Goal: Ask a question: Seek information or help from site administrators or community

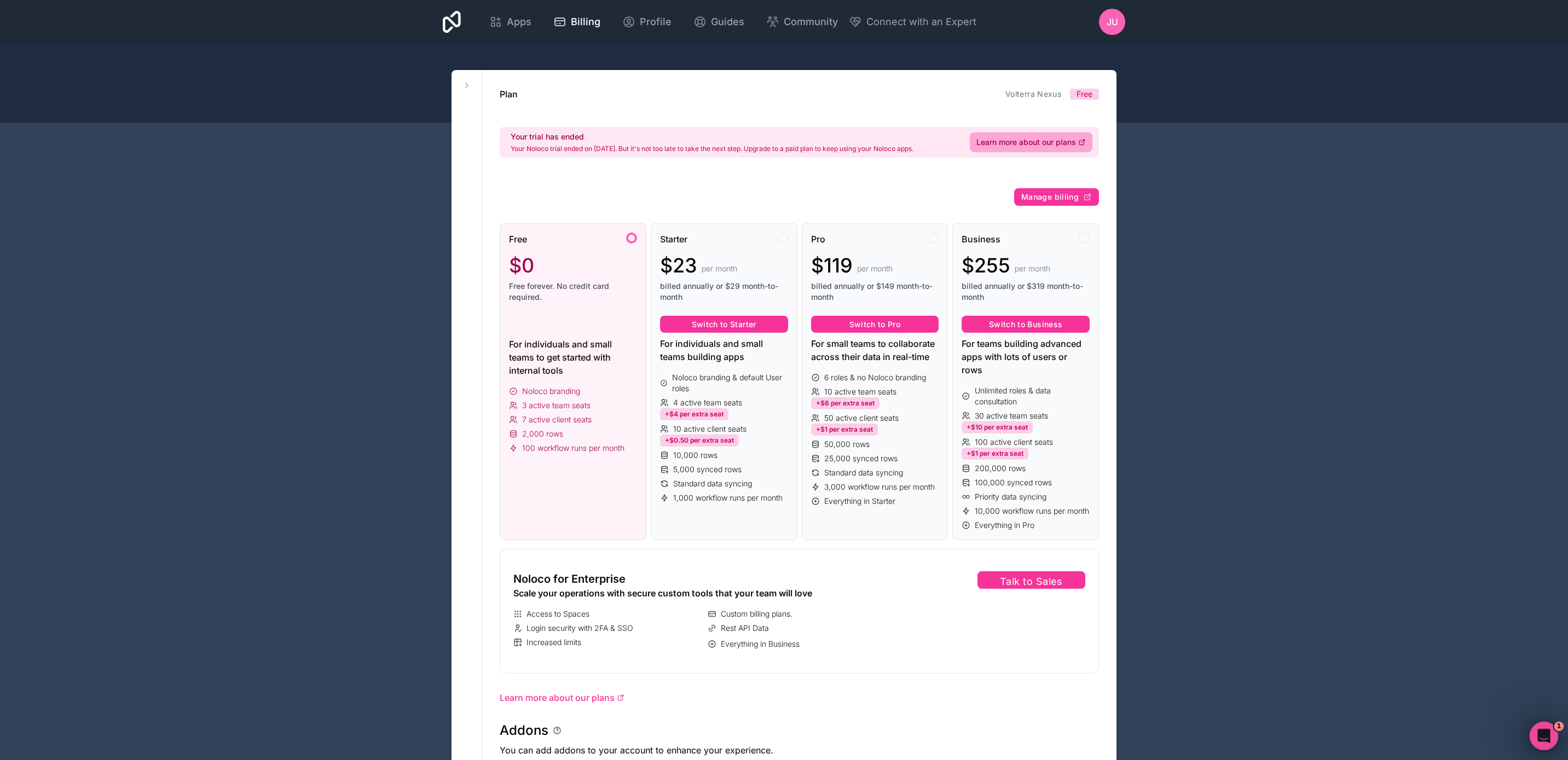
click at [1537, 733] on icon "Open Intercom Messenger" at bounding box center [1542, 734] width 18 height 18
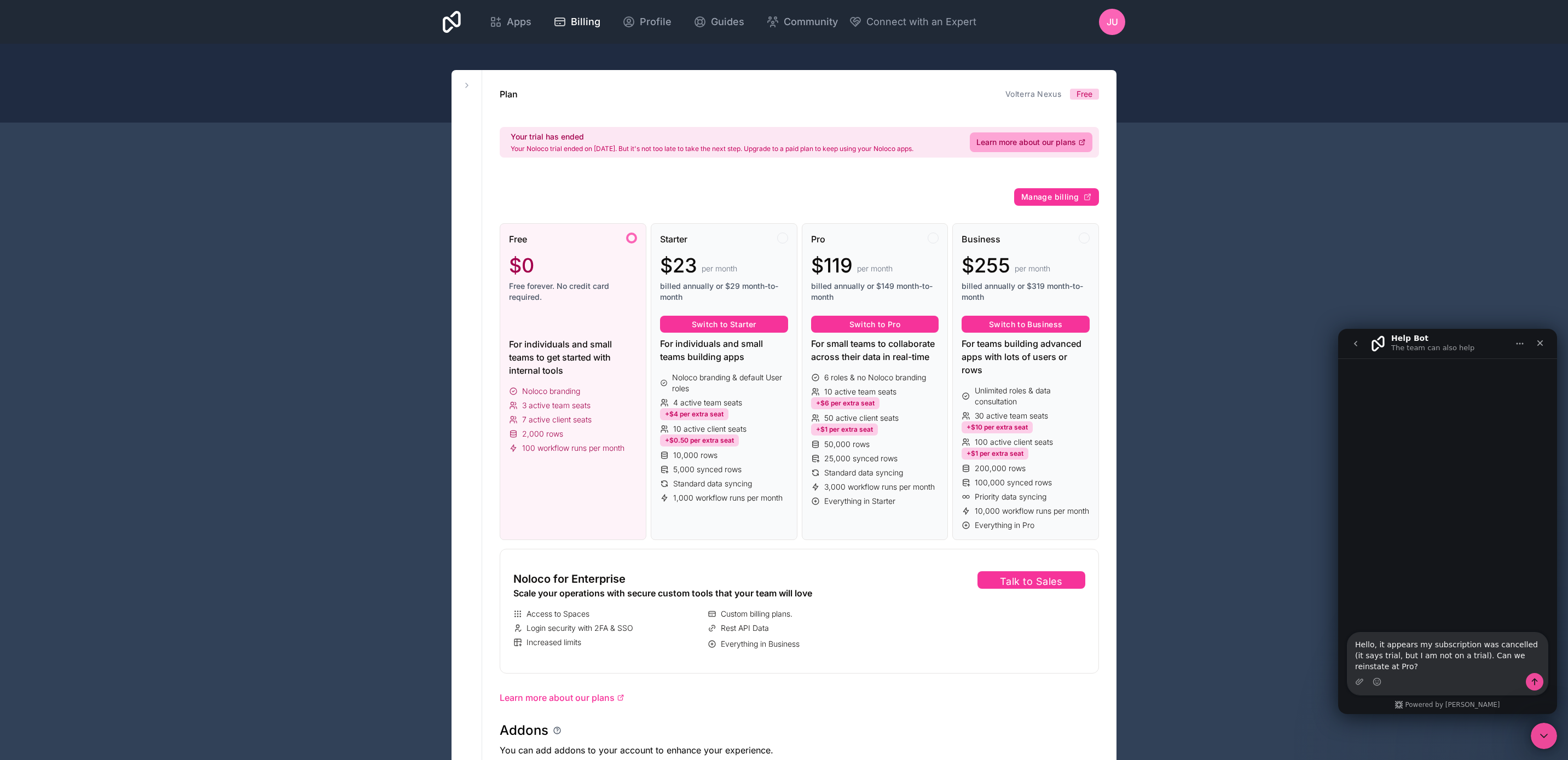
type textarea "Hello, it appears my subscription was cancelled (it says trial, but I am not on…"
click at [1533, 682] on icon "Send a message…" at bounding box center [1535, 682] width 9 height 9
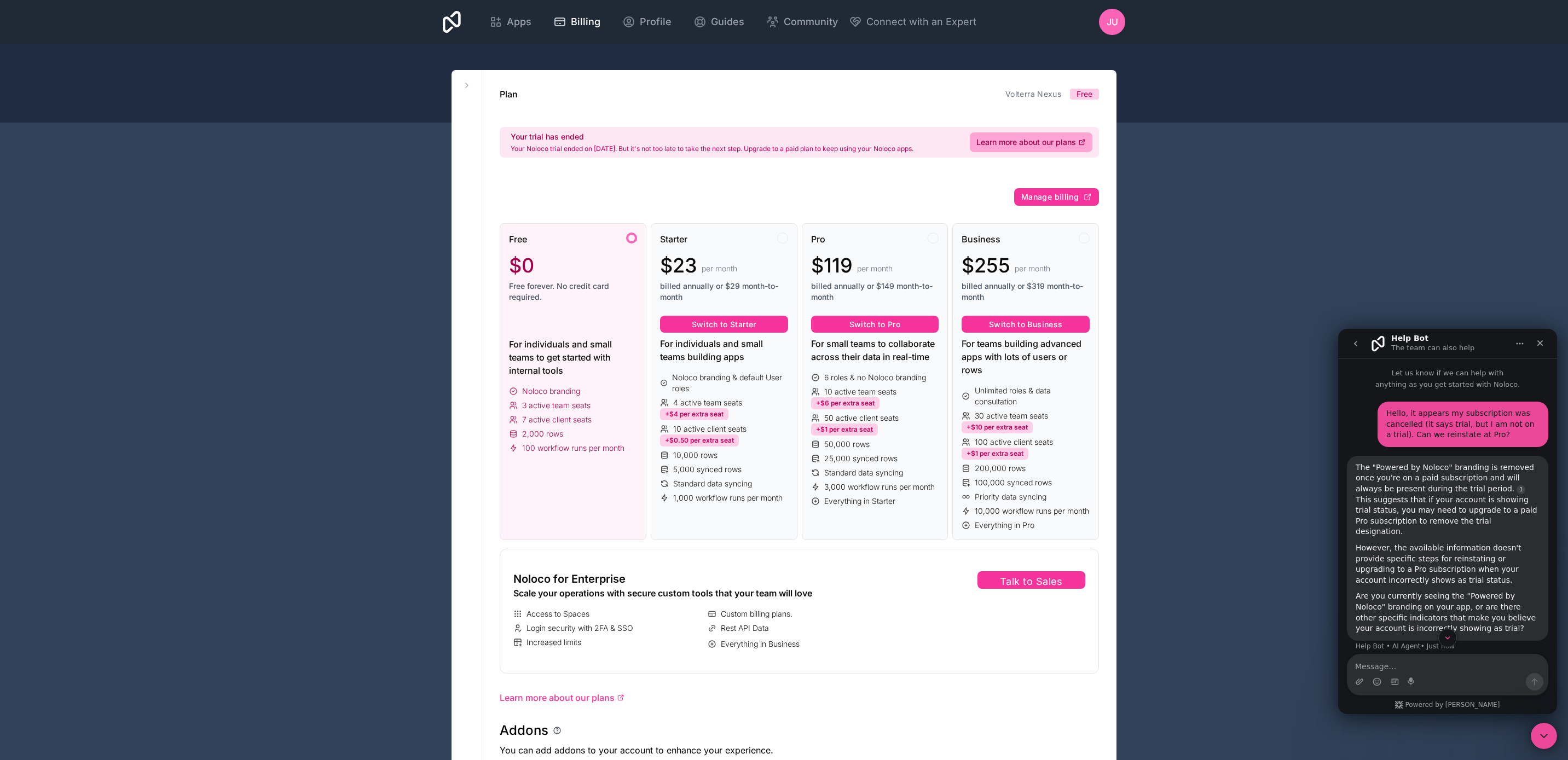
click at [1486, 415] on div "Hello, it appears my subscription was cancelled (it says trial, but I am not on…" at bounding box center [1463, 424] width 153 height 32
drag, startPoint x: 1495, startPoint y: 437, endPoint x: 1374, endPoint y: 411, distance: 123.8
click at [1377, 411] on div "Hello, it appears my subscription was cancelled (it says trial, but I am not on…" at bounding box center [1463, 424] width 171 height 46
copy div "Hello, it appears my subscription was cancelled (it says trial, but I am not on…"
click at [1427, 659] on textarea "Message…" at bounding box center [1447, 663] width 200 height 19
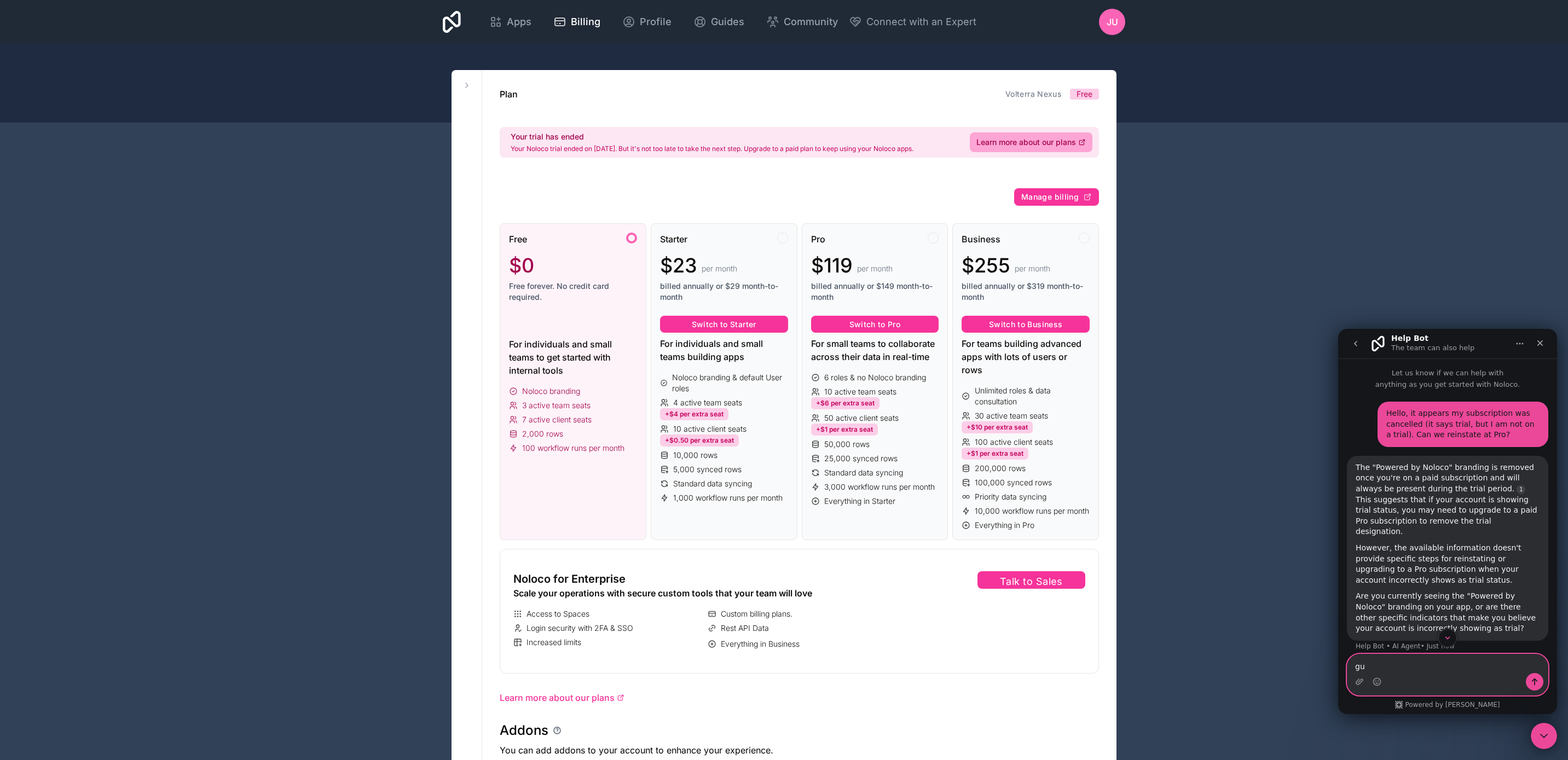
type textarea "g"
type textarea "human please"
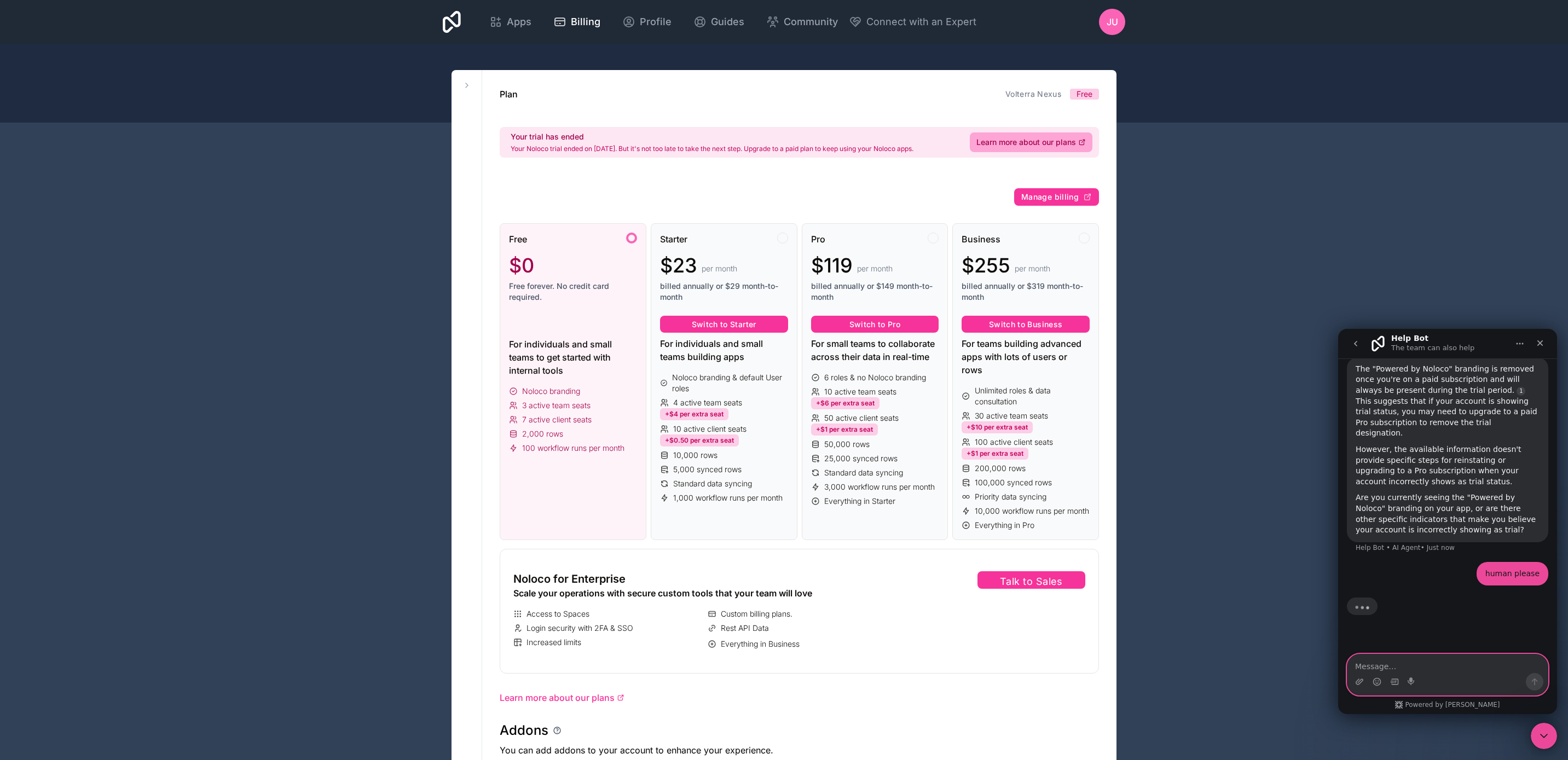
scroll to position [102, 0]
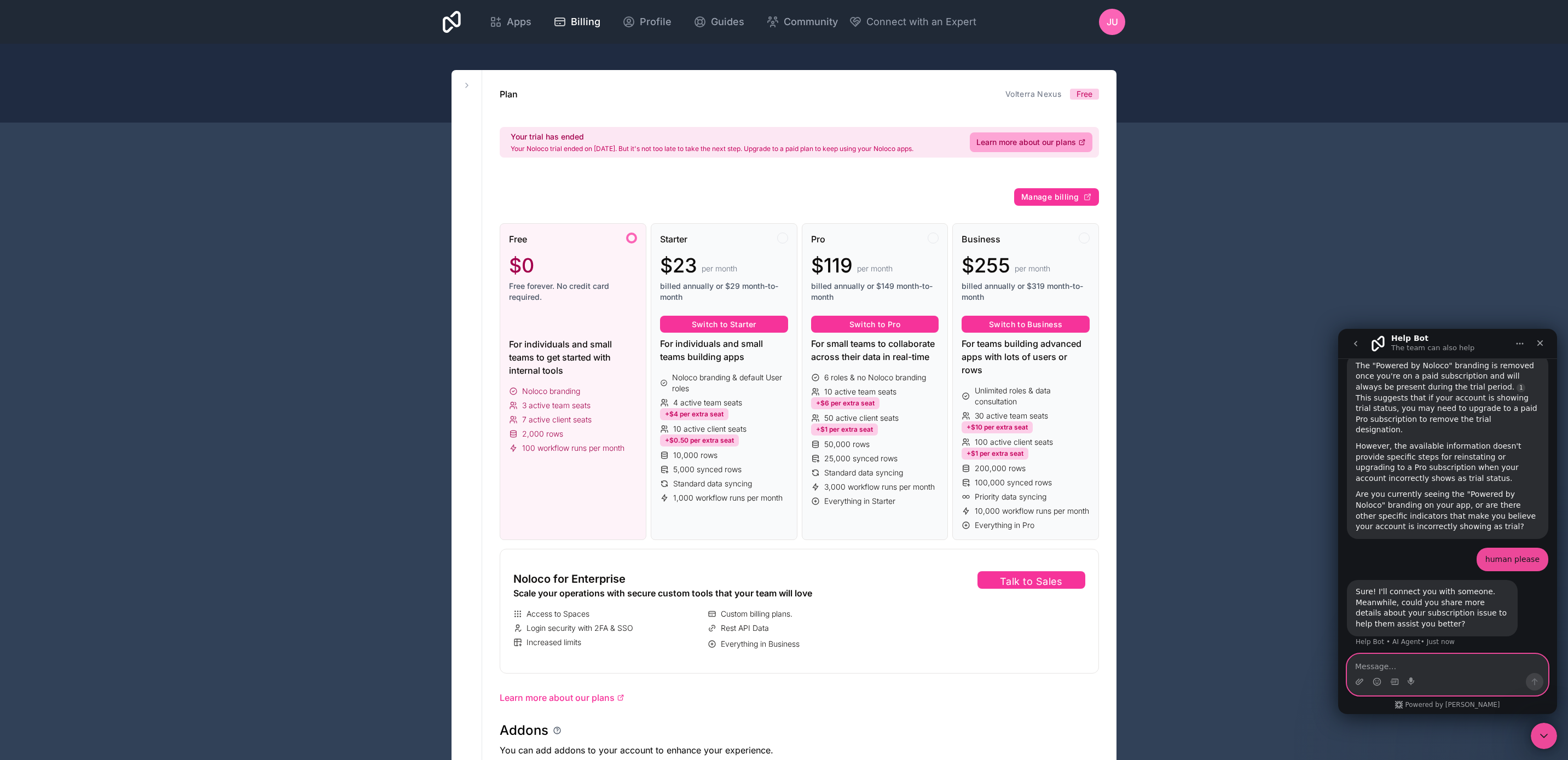
click at [1374, 671] on textarea "Message…" at bounding box center [1447, 663] width 200 height 19
type textarea "Hello, it appears my subscription was cancelled (it says trial, but I am not on…"
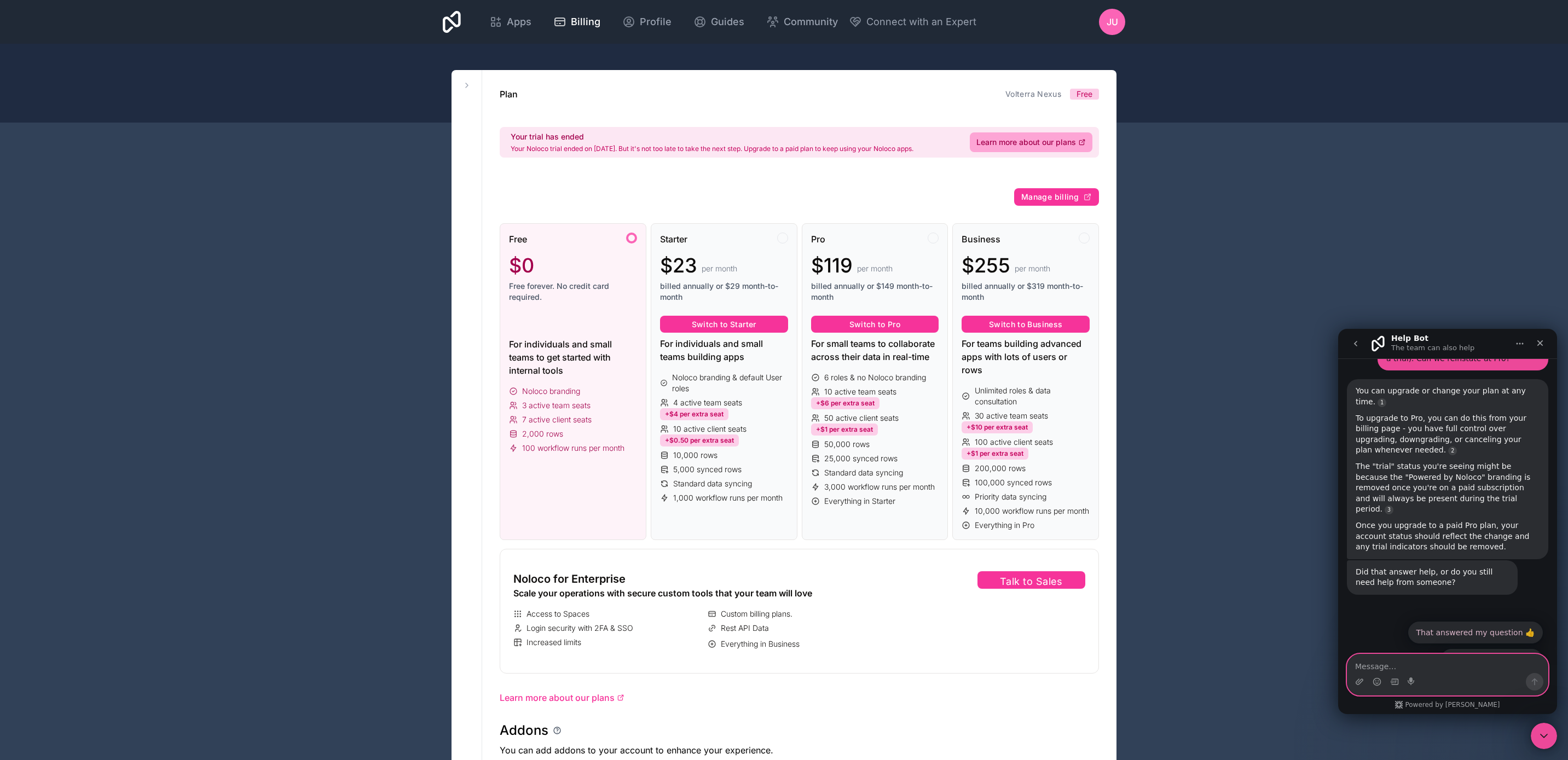
scroll to position [428, 0]
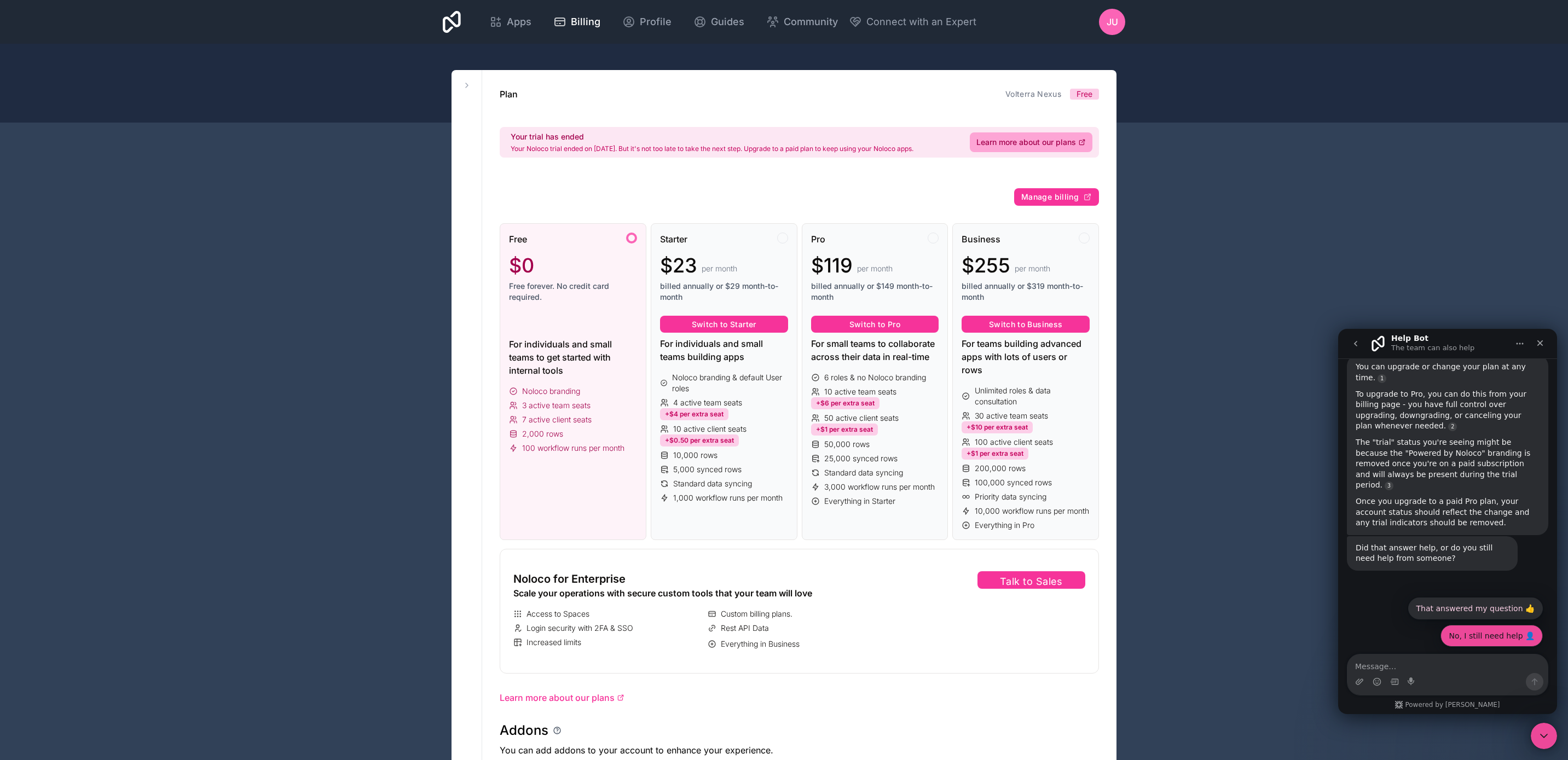
click at [1494, 640] on button "No, I still need help 👤" at bounding box center [1492, 636] width 102 height 22
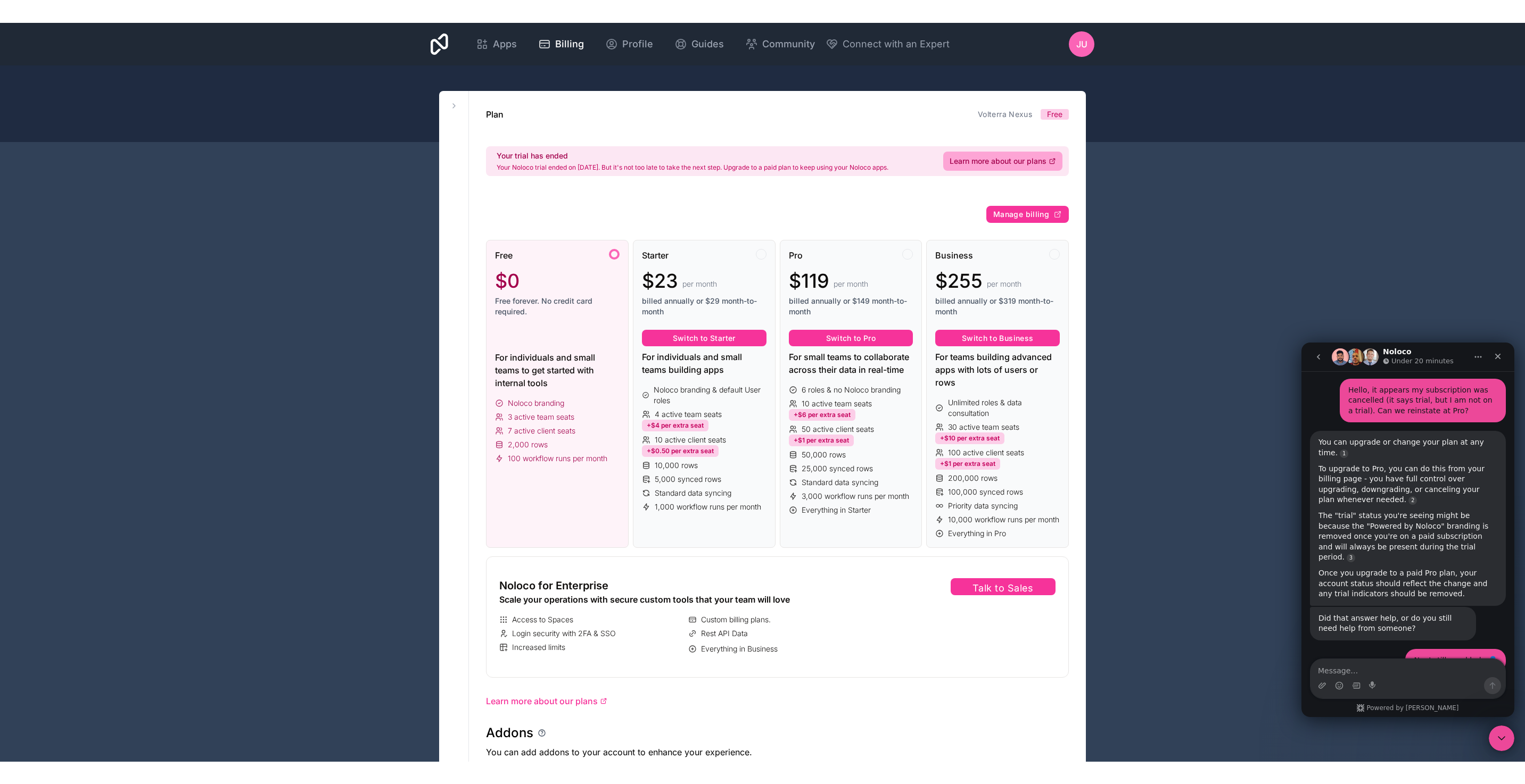
scroll to position [454, 0]
